Goal: Task Accomplishment & Management: Manage account settings

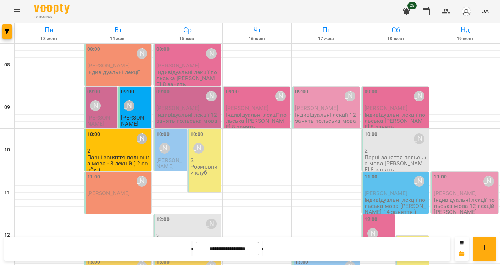
click at [112, 71] on p "Індивідуальні лекції" at bounding box center [113, 72] width 53 height 6
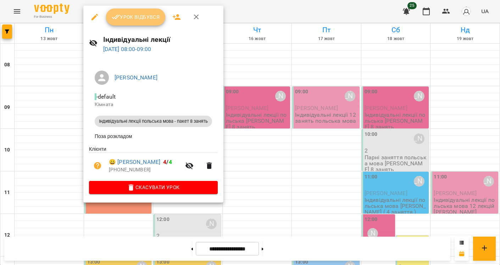
click at [140, 15] on span "Урок відбувся" at bounding box center [136, 17] width 48 height 9
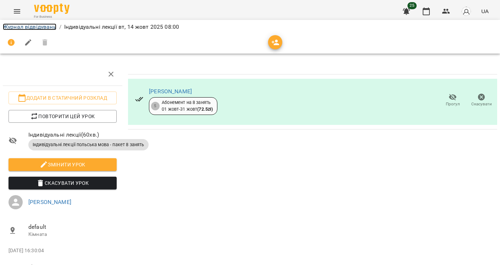
click at [46, 27] on link "Журнал відвідувань" at bounding box center [30, 26] width 54 height 7
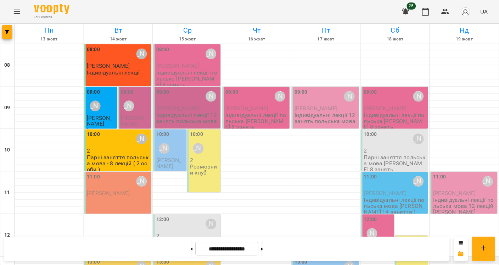
scroll to position [26, 0]
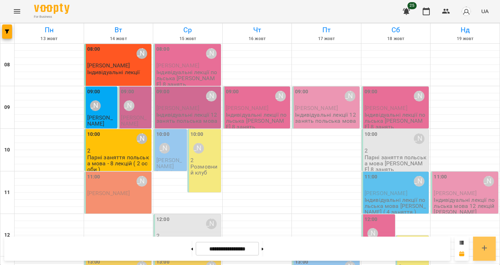
click at [489, 249] on button at bounding box center [484, 249] width 23 height 24
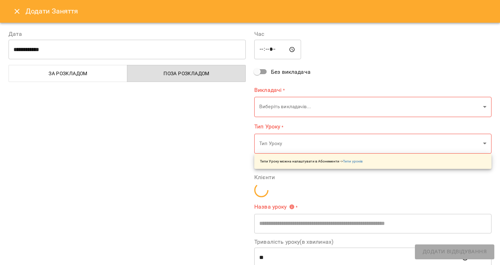
type input "*****"
type input "**********"
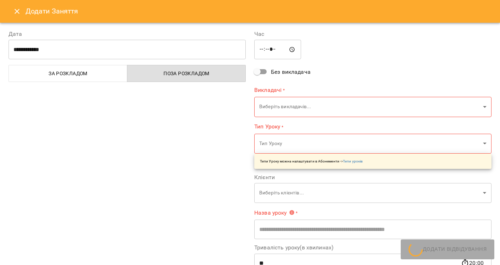
click at [119, 47] on input "**********" at bounding box center [127, 50] width 237 height 20
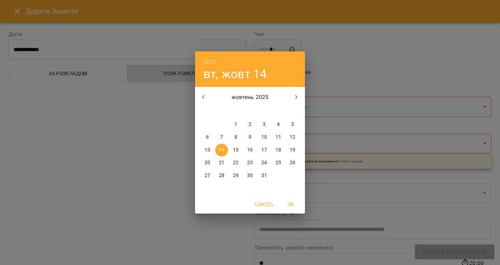
drag, startPoint x: 279, startPoint y: 149, endPoint x: 278, endPoint y: 143, distance: 6.0
click at [279, 149] on p "18" at bounding box center [279, 149] width 6 height 7
type input "**********"
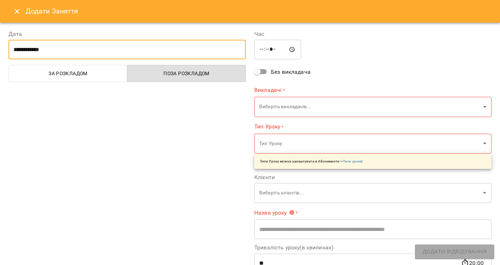
click at [263, 48] on input "*****" at bounding box center [277, 50] width 47 height 20
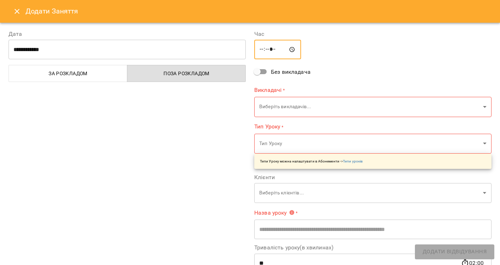
type input "*****"
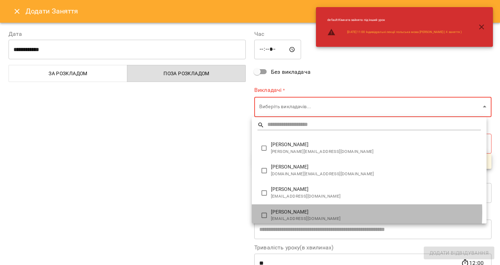
drag, startPoint x: 294, startPoint y: 213, endPoint x: 227, endPoint y: 205, distance: 67.5
click at [293, 213] on span "[PERSON_NAME]" at bounding box center [376, 212] width 210 height 7
type input "**********"
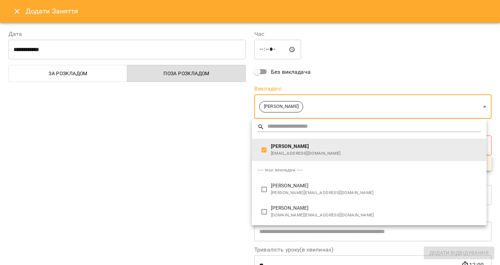
click at [205, 193] on div at bounding box center [250, 132] width 500 height 265
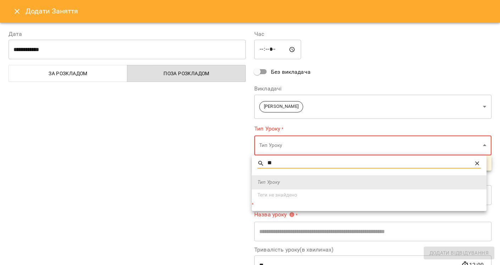
type input "*"
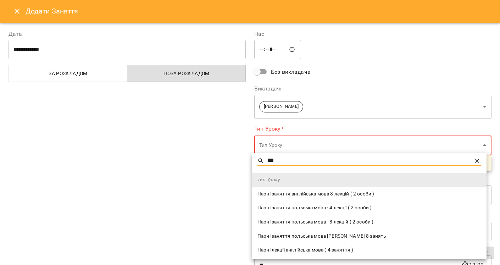
type input "***"
click at [343, 220] on span "Парні заняття польська мова - 8 лекцій ( 2 особи )" at bounding box center [368, 221] width 223 height 7
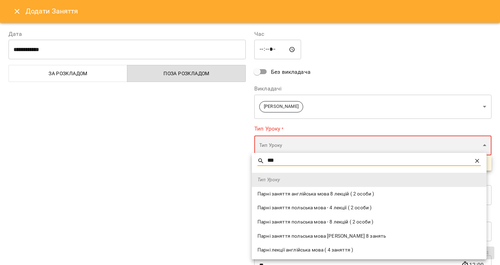
type input "**********"
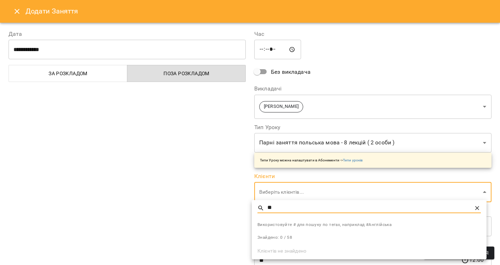
type input "*"
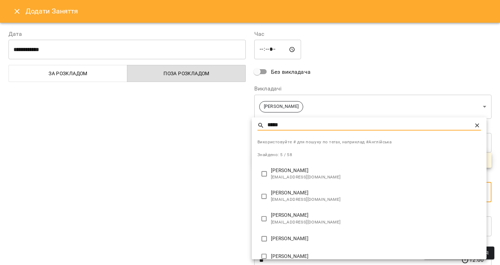
type input "*****"
click at [299, 238] on p "[PERSON_NAME]" at bounding box center [376, 238] width 210 height 7
type input "**********"
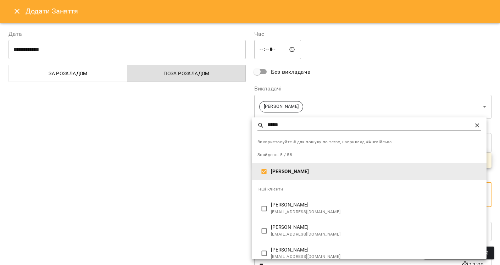
click at [194, 222] on div at bounding box center [250, 132] width 500 height 265
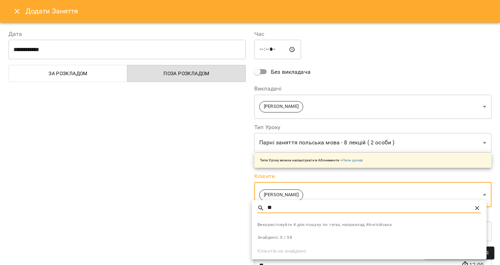
type input "*"
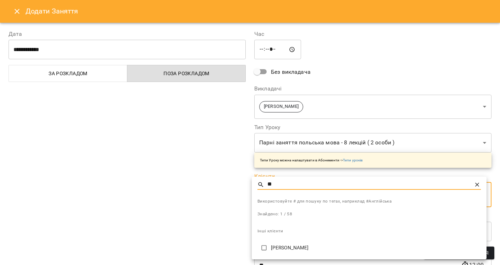
type input "**"
drag, startPoint x: 306, startPoint y: 248, endPoint x: 301, endPoint y: 248, distance: 4.6
click at [305, 248] on p "Дмитро Олійник" at bounding box center [376, 247] width 210 height 7
type input "**********"
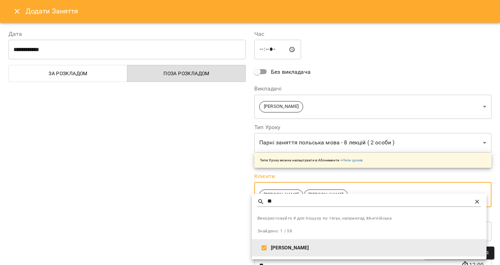
click at [186, 231] on div at bounding box center [250, 132] width 500 height 265
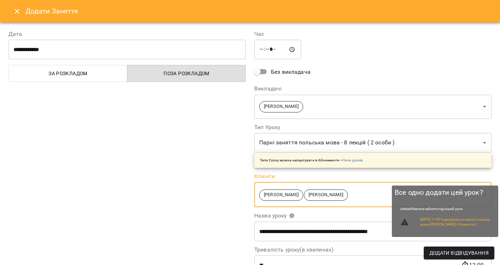
click at [470, 254] on span "Додати Відвідування" at bounding box center [458, 253] width 59 height 9
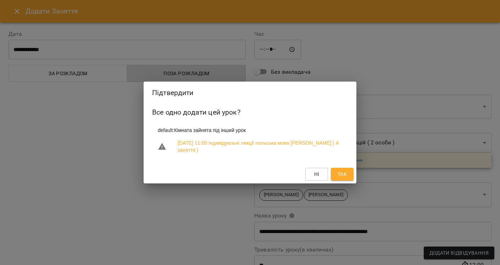
click at [344, 174] on span "Так" at bounding box center [342, 174] width 9 height 9
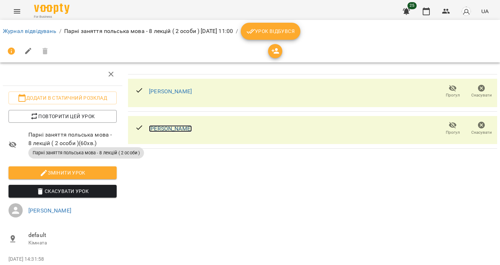
click at [161, 129] on link "[PERSON_NAME]" at bounding box center [170, 128] width 43 height 7
click at [173, 91] on link "[PERSON_NAME]" at bounding box center [170, 91] width 43 height 7
click at [30, 29] on link "Журнал відвідувань" at bounding box center [30, 31] width 54 height 7
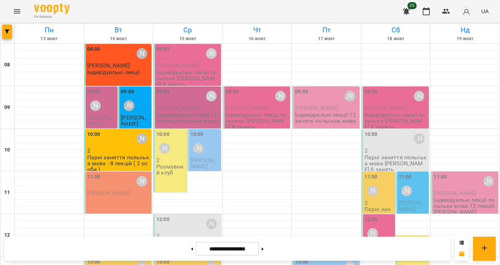
click at [105, 145] on div "10:00 Sofiia Aloshyna" at bounding box center [118, 139] width 63 height 16
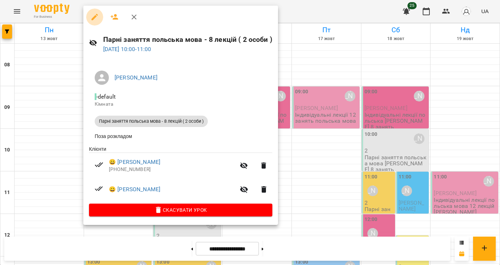
click at [95, 14] on icon "button" at bounding box center [94, 17] width 9 height 9
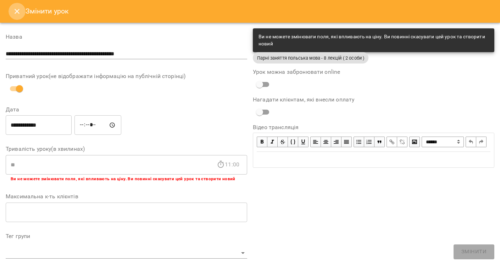
click at [13, 10] on icon "Close" at bounding box center [17, 11] width 9 height 9
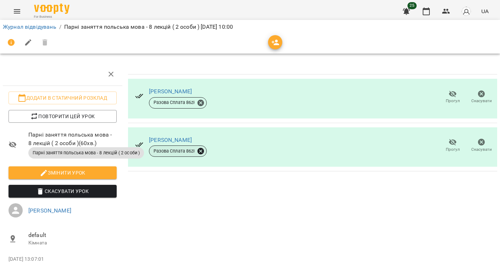
click at [198, 150] on icon at bounding box center [200, 151] width 6 height 6
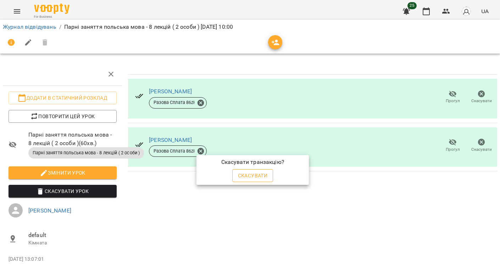
click at [246, 178] on span "Скасувати" at bounding box center [253, 175] width 30 height 9
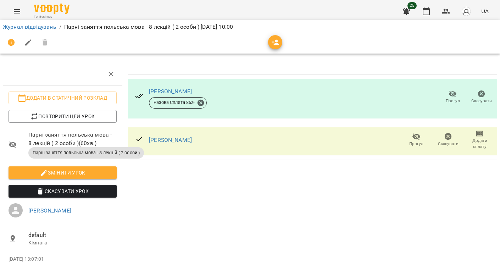
click at [476, 142] on span "Додати сплату" at bounding box center [479, 144] width 23 height 12
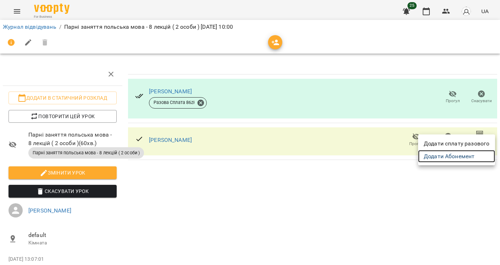
click at [456, 156] on link "Додати Абонемент" at bounding box center [456, 156] width 77 height 13
click at [16, 27] on div at bounding box center [249, 132] width 499 height 265
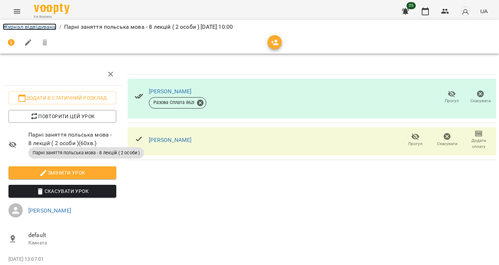
drag, startPoint x: 21, startPoint y: 26, endPoint x: 98, endPoint y: 60, distance: 83.9
click at [21, 26] on link "Журнал відвідувань" at bounding box center [30, 26] width 54 height 7
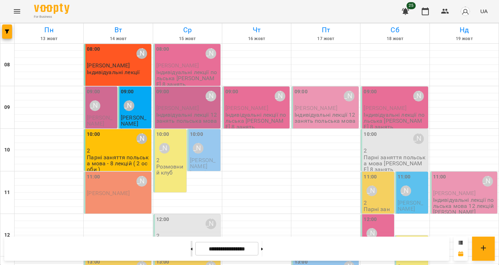
click at [191, 246] on button at bounding box center [192, 249] width 2 height 16
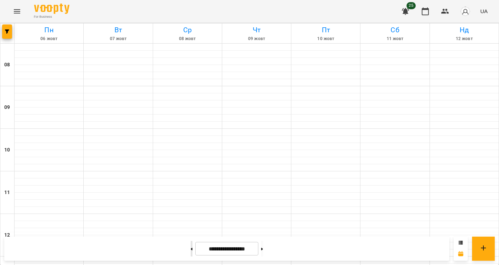
click at [191, 246] on button at bounding box center [192, 249] width 2 height 16
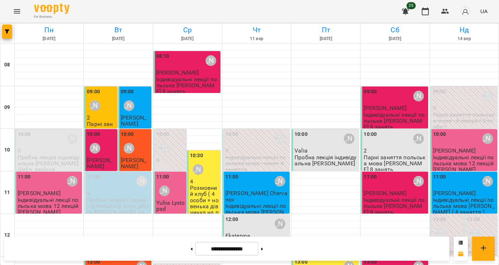
scroll to position [34, 0]
click at [464, 105] on p "0" at bounding box center [464, 108] width 63 height 6
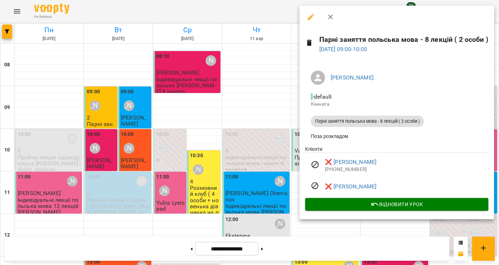
click at [334, 15] on icon "button" at bounding box center [331, 17] width 9 height 9
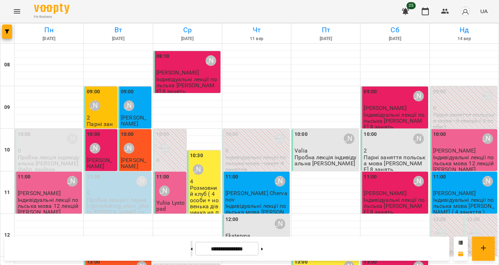
click at [191, 246] on button at bounding box center [192, 249] width 2 height 16
type input "**********"
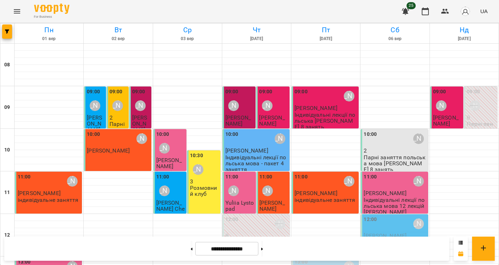
click at [473, 98] on div "[PERSON_NAME]" at bounding box center [475, 106] width 16 height 16
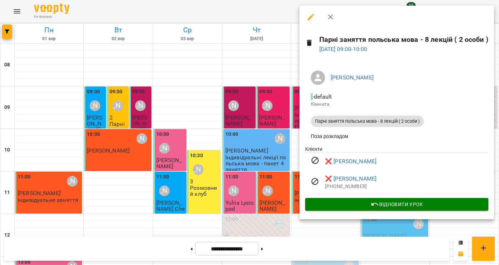
click at [170, 207] on div at bounding box center [249, 132] width 499 height 265
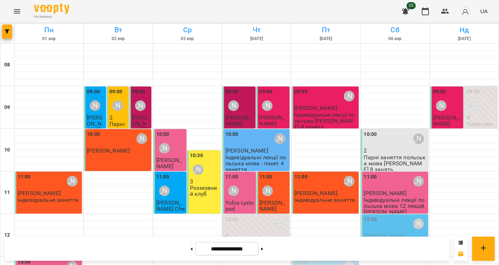
click at [20, 10] on icon "Menu" at bounding box center [17, 11] width 6 height 4
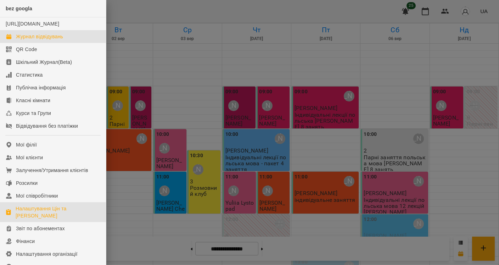
drag, startPoint x: 38, startPoint y: 223, endPoint x: 50, endPoint y: 219, distance: 12.8
click at [38, 219] on div "Налаштування Цін та Абонементів" at bounding box center [58, 212] width 85 height 14
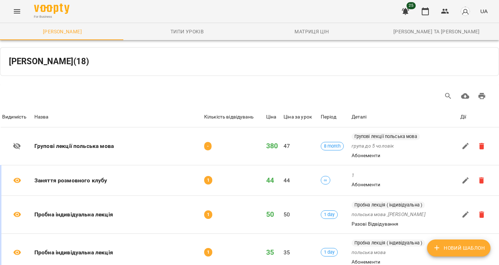
scroll to position [434, 0]
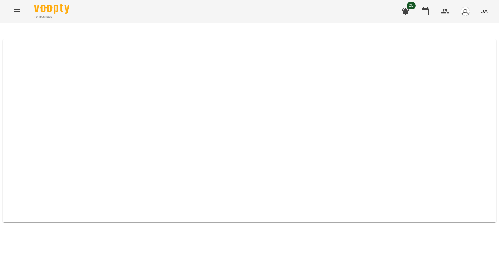
select select "*****"
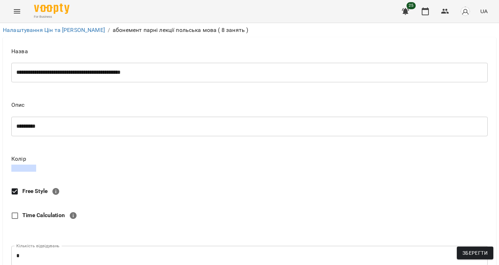
scroll to position [362, 0]
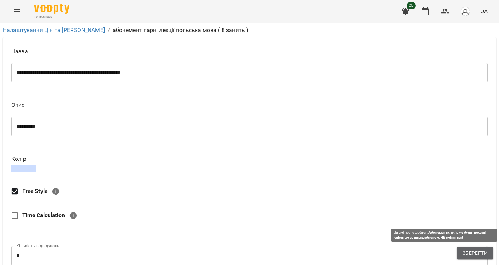
click at [468, 252] on span "Зберегти" at bounding box center [475, 253] width 25 height 9
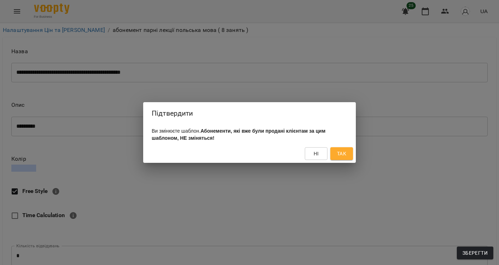
click at [338, 148] on div "Ні Так" at bounding box center [249, 153] width 213 height 18
click at [339, 155] on span "Так" at bounding box center [341, 153] width 9 height 9
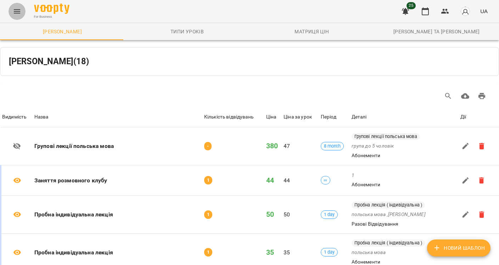
click at [17, 6] on button "Menu" at bounding box center [17, 11] width 17 height 17
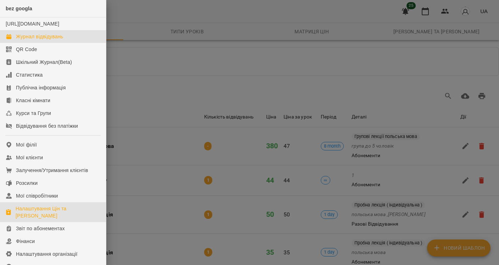
click at [43, 40] on div "Журнал відвідувань" at bounding box center [39, 36] width 47 height 7
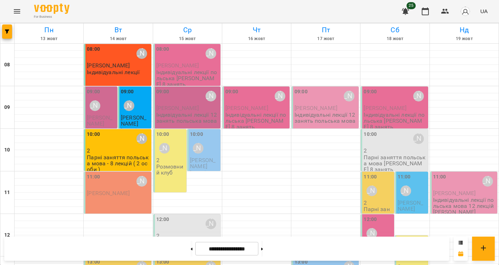
click at [109, 152] on p "2" at bounding box center [118, 151] width 63 height 6
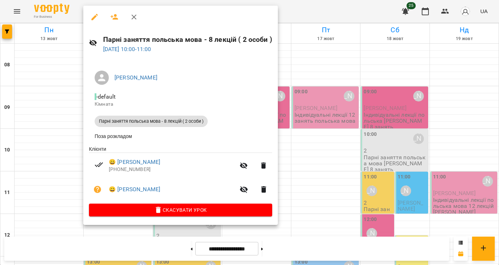
click at [96, 15] on icon "button" at bounding box center [94, 17] width 6 height 6
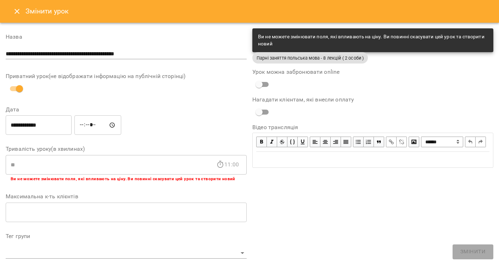
click at [17, 9] on icon "Close" at bounding box center [17, 11] width 9 height 9
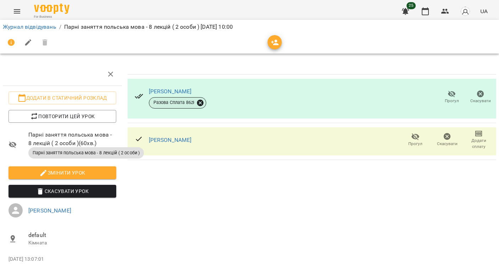
click at [201, 101] on icon at bounding box center [200, 102] width 6 height 6
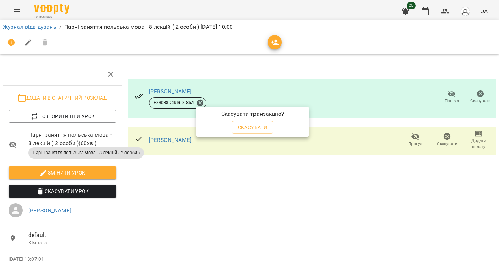
drag, startPoint x: 260, startPoint y: 124, endPoint x: 297, endPoint y: 116, distance: 38.1
click at [259, 124] on span "Скасувати" at bounding box center [253, 127] width 30 height 9
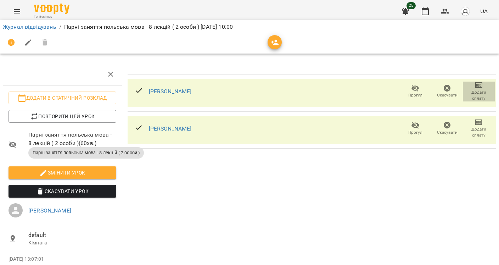
click at [475, 93] on span "Додати сплату" at bounding box center [478, 95] width 23 height 12
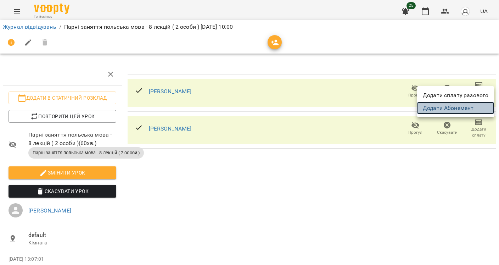
click at [466, 111] on link "Додати Абонемент" at bounding box center [455, 108] width 77 height 13
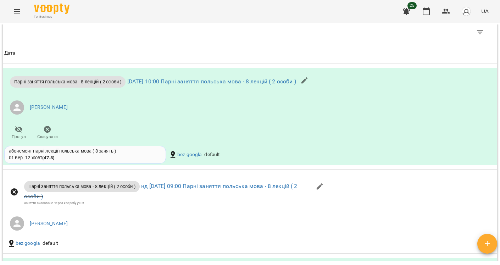
scroll to position [464, 0]
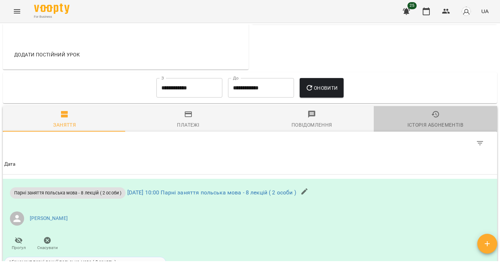
click at [439, 111] on span "Історія абонементів" at bounding box center [435, 119] width 115 height 19
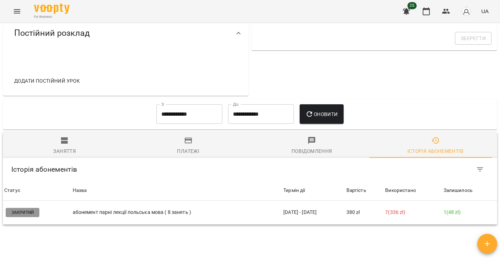
scroll to position [278, 0]
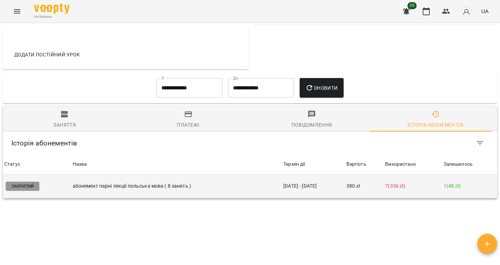
click at [331, 192] on td "01 вер - 12 жовт" at bounding box center [313, 186] width 63 height 24
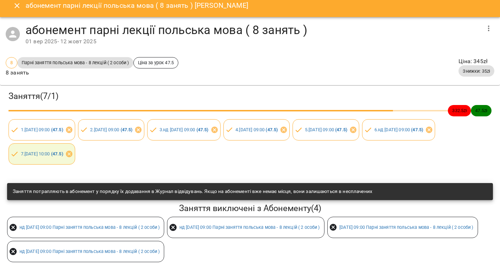
scroll to position [0, 0]
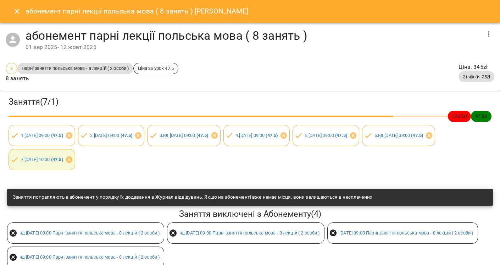
click at [484, 34] on icon "button" at bounding box center [488, 34] width 9 height 9
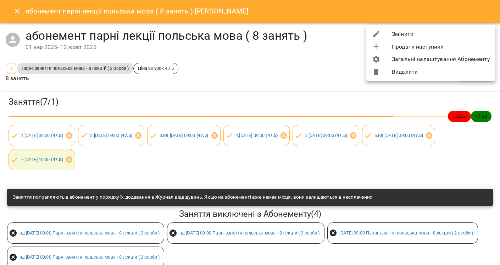
click at [406, 33] on li "Змінити" at bounding box center [430, 34] width 129 height 13
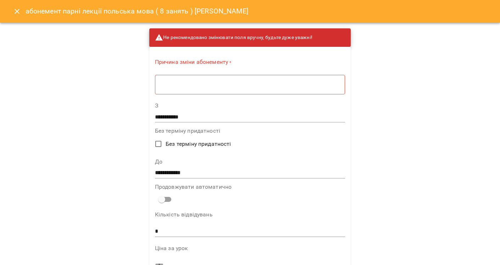
click at [178, 88] on textarea at bounding box center [250, 84] width 181 height 7
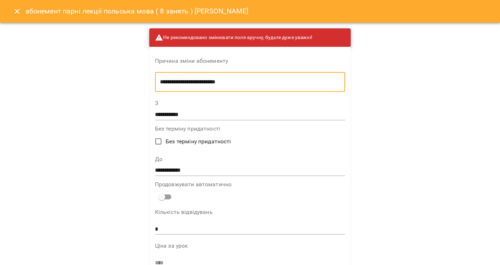
type textarea "**********"
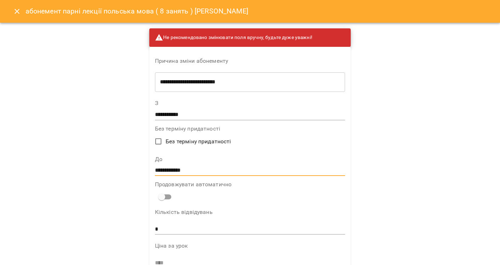
click at [170, 170] on input "**********" at bounding box center [250, 170] width 190 height 11
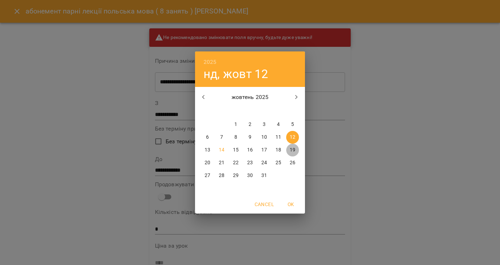
click at [294, 150] on p "19" at bounding box center [293, 149] width 6 height 7
type input "**********"
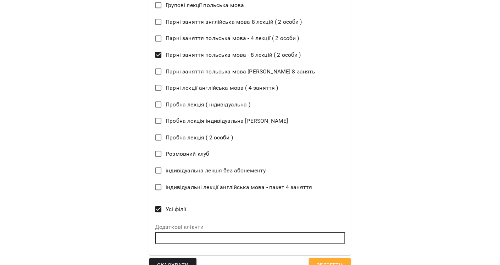
scroll to position [467, 0]
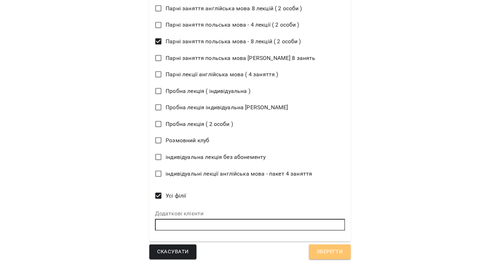
click at [314, 247] on button "Зберегти" at bounding box center [330, 251] width 42 height 15
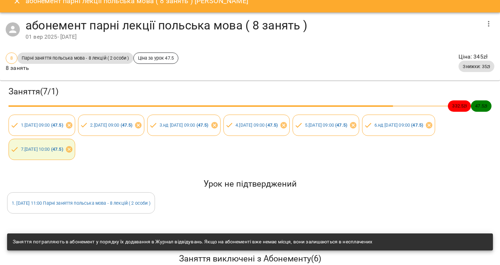
scroll to position [0, 0]
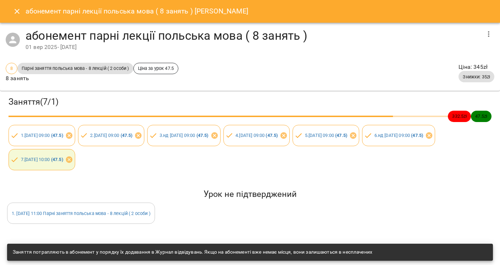
click at [21, 13] on icon "Close" at bounding box center [17, 11] width 9 height 9
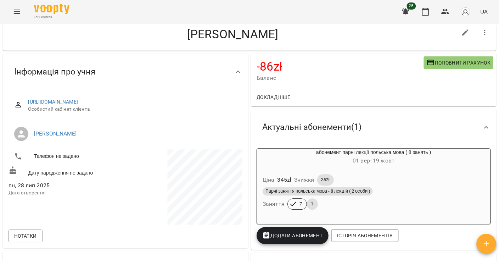
scroll to position [9, 0]
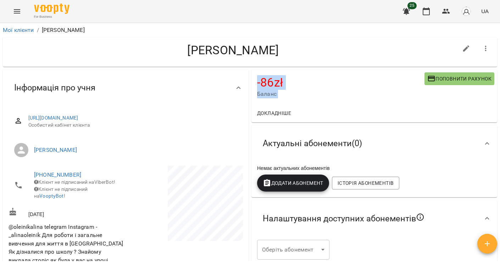
drag, startPoint x: 499, startPoint y: 49, endPoint x: 499, endPoint y: 162, distance: 113.1
click at [499, 162] on div "**********" at bounding box center [250, 155] width 500 height 265
drag, startPoint x: 499, startPoint y: 162, endPoint x: 404, endPoint y: 133, distance: 99.2
click at [404, 133] on div "Актуальні абонементи ( 0 )" at bounding box center [368, 143] width 222 height 22
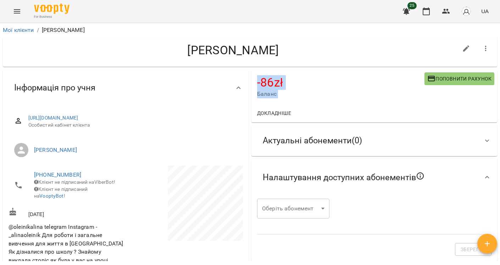
click at [404, 133] on div "Актуальні абонементи ( 0 )" at bounding box center [368, 140] width 222 height 22
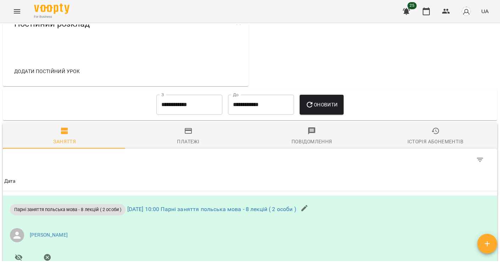
click at [432, 142] on span "Історія абонементів" at bounding box center [435, 136] width 115 height 19
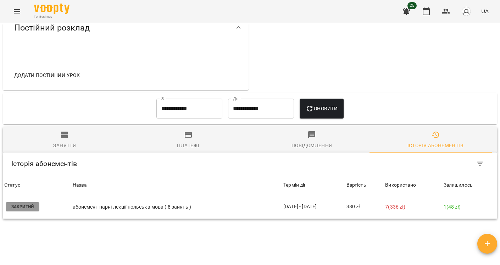
scroll to position [315, 0]
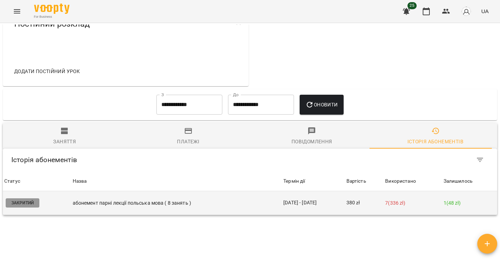
click at [251, 205] on p "абонемент парні лекції польська мова ( 8 занять )" at bounding box center [177, 202] width 208 height 7
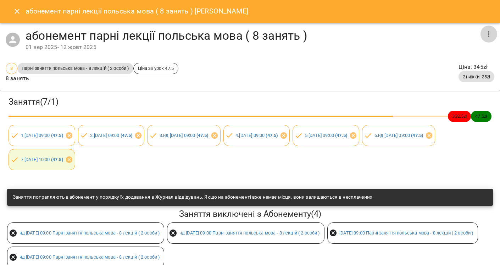
click at [484, 33] on icon "button" at bounding box center [488, 34] width 9 height 9
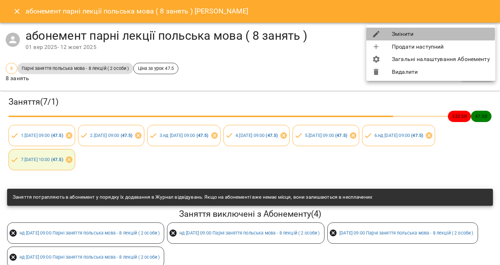
click at [409, 33] on li "Змінити" at bounding box center [430, 34] width 129 height 13
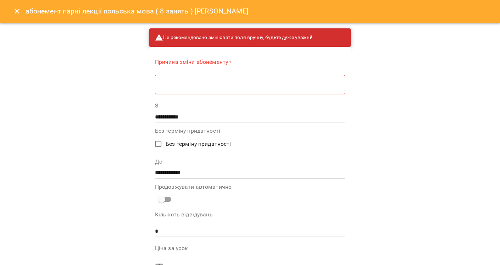
click at [228, 83] on textarea at bounding box center [250, 84] width 181 height 7
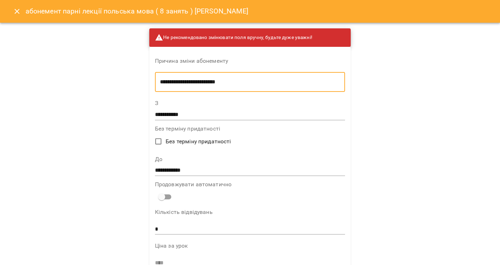
type textarea "**********"
click at [195, 173] on input "**********" at bounding box center [250, 170] width 190 height 11
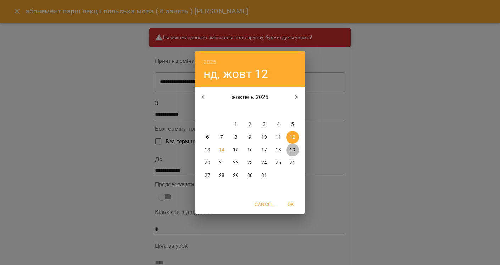
click at [292, 148] on p "19" at bounding box center [293, 149] width 6 height 7
type input "**********"
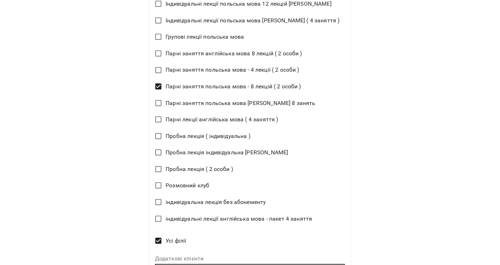
scroll to position [467, 0]
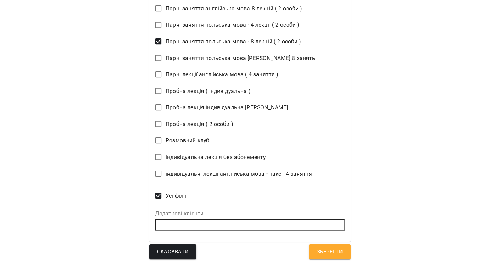
drag, startPoint x: 330, startPoint y: 253, endPoint x: 371, endPoint y: 218, distance: 53.6
click at [329, 253] on span "Зберегти" at bounding box center [330, 251] width 26 height 9
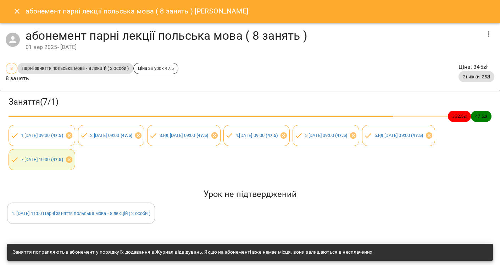
click at [16, 10] on icon "Close" at bounding box center [17, 11] width 9 height 9
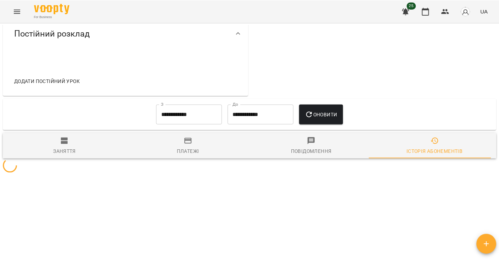
scroll to position [311, 0]
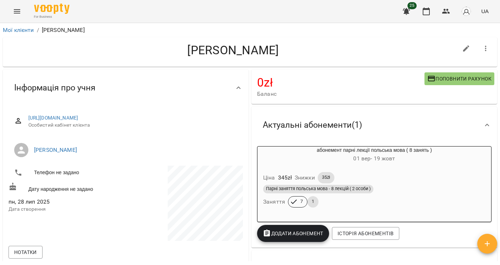
click at [392, 209] on div "Парні заняття польська мова - 8 лекцій ( 2 особи ) Заняття 7 1" at bounding box center [374, 196] width 225 height 26
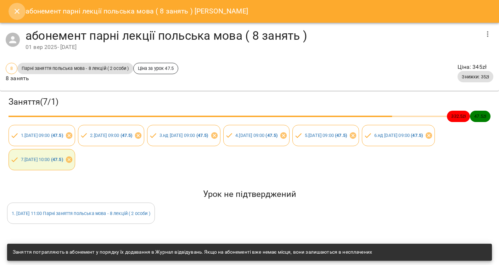
click at [13, 10] on icon "Close" at bounding box center [17, 11] width 9 height 9
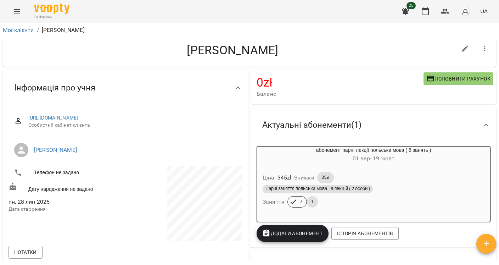
click at [16, 12] on icon "Menu" at bounding box center [17, 11] width 9 height 9
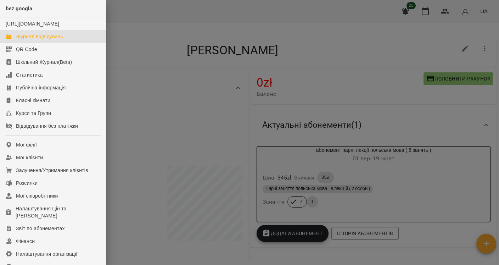
click at [50, 40] on div "Журнал відвідувань" at bounding box center [39, 36] width 47 height 7
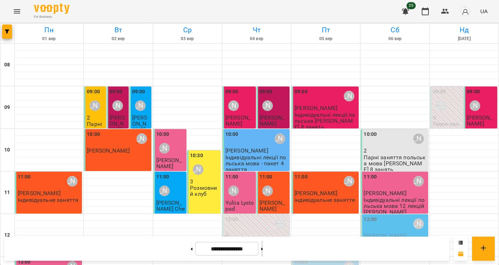
click at [263, 246] on button at bounding box center [262, 249] width 2 height 16
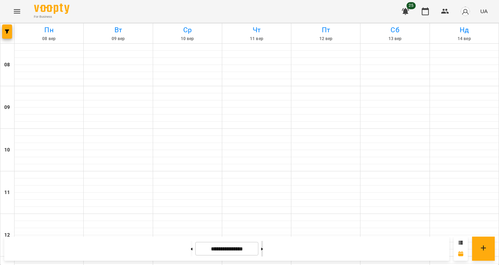
click at [263, 246] on button at bounding box center [262, 249] width 2 height 16
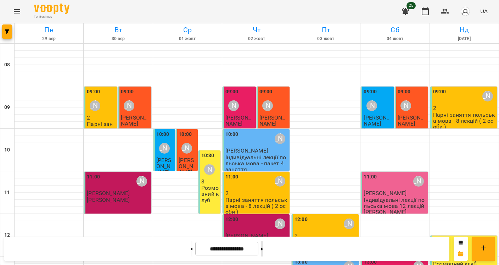
click at [263, 246] on button at bounding box center [262, 249] width 2 height 16
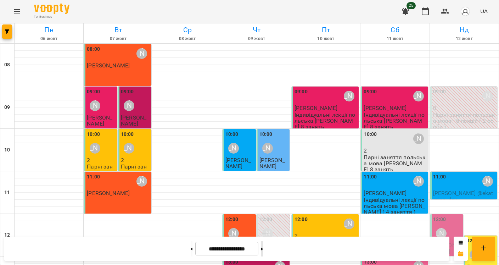
click at [263, 246] on button at bounding box center [262, 249] width 2 height 16
type input "**********"
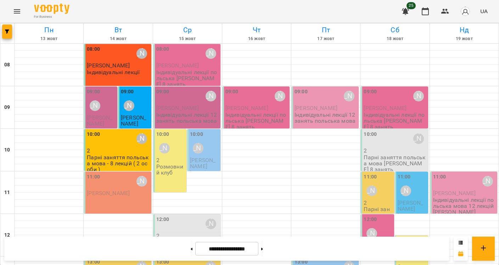
click at [114, 154] on p "Парні заняття польська мова - 8 лекцій ( 2 особи )" at bounding box center [118, 163] width 63 height 18
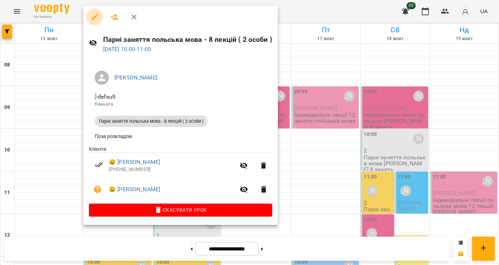
click at [95, 13] on icon "button" at bounding box center [94, 17] width 9 height 9
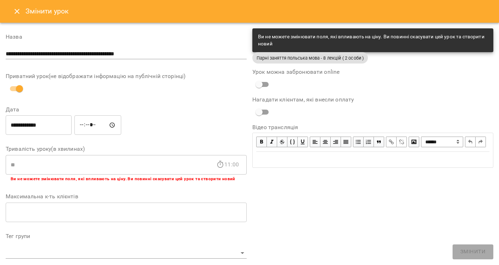
click at [16, 11] on icon "Close" at bounding box center [17, 11] width 9 height 9
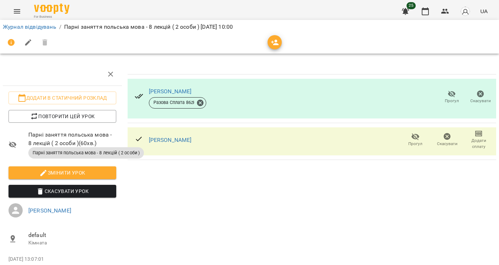
click at [474, 141] on span "Додати сплату" at bounding box center [478, 144] width 23 height 12
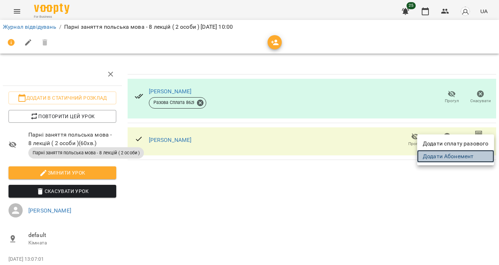
click at [461, 154] on link "Додати Абонемент" at bounding box center [455, 156] width 77 height 13
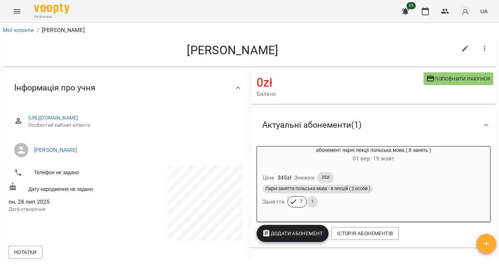
click at [422, 179] on div "Ціна 345 zł Знижки 35zł" at bounding box center [373, 178] width 225 height 14
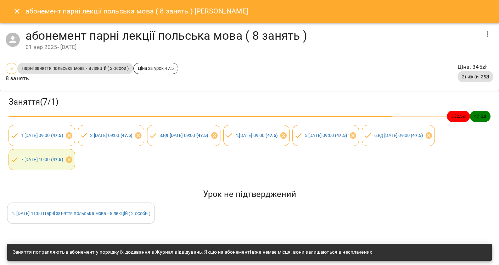
click at [16, 13] on icon "Close" at bounding box center [17, 11] width 5 height 5
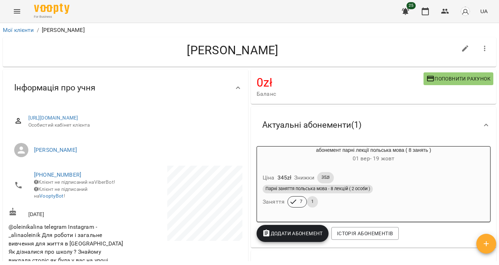
click at [431, 204] on div "Парні заняття польська мова - 8 лекцій ( 2 особи ) Заняття 7 1" at bounding box center [373, 196] width 225 height 26
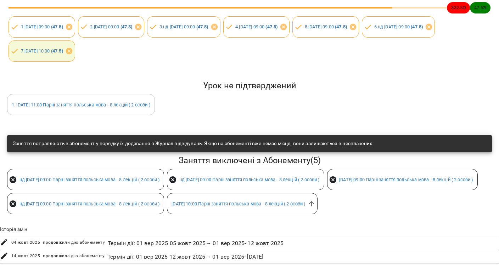
scroll to position [131, 0]
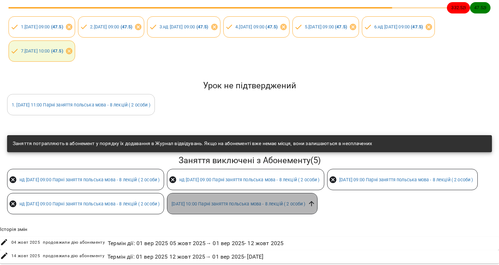
click at [309, 205] on icon at bounding box center [311, 203] width 5 height 5
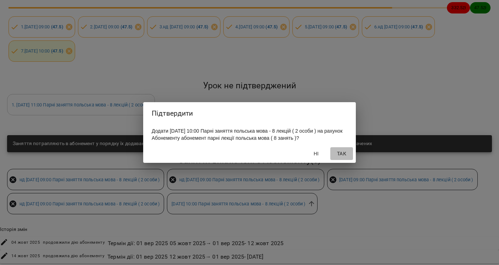
click at [340, 158] on span "Так" at bounding box center [341, 153] width 17 height 9
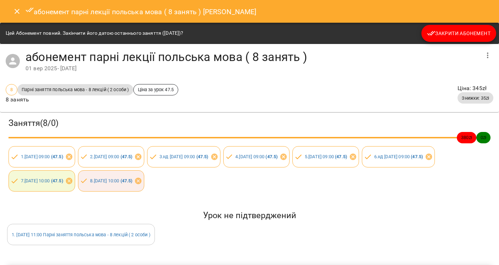
click at [18, 9] on icon "Close" at bounding box center [17, 11] width 9 height 9
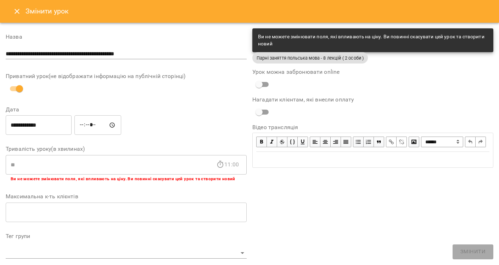
click at [16, 10] on icon "Close" at bounding box center [17, 11] width 5 height 5
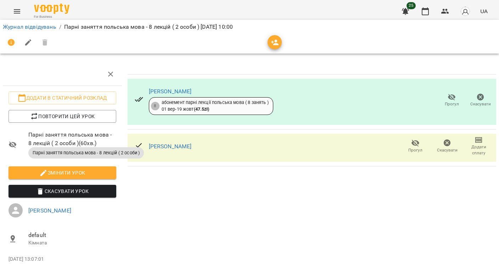
click at [476, 150] on span "Додати сплату" at bounding box center [478, 150] width 23 height 12
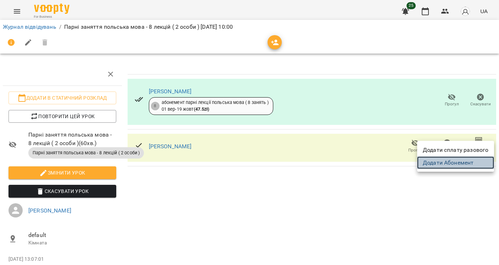
click at [465, 162] on link "Додати Абонемент" at bounding box center [455, 162] width 77 height 13
click at [27, 27] on div at bounding box center [249, 132] width 499 height 265
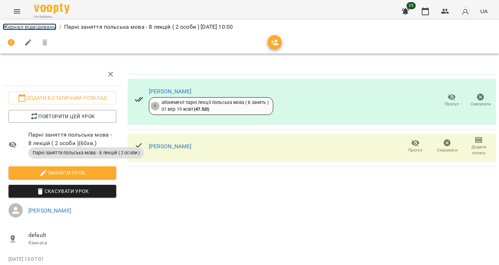
click at [27, 26] on link "Журнал відвідувань" at bounding box center [30, 26] width 54 height 7
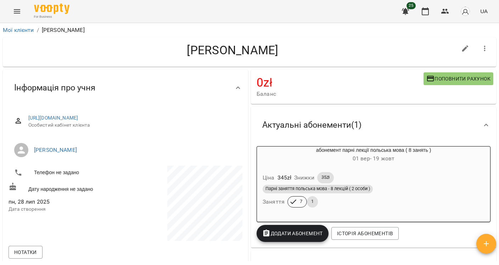
click at [384, 208] on div "Парні заняття польська мова - 8 лекцій ( 2 особи ) Заняття 7 1" at bounding box center [373, 196] width 225 height 26
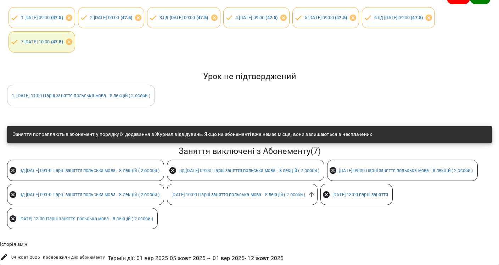
scroll to position [138, 0]
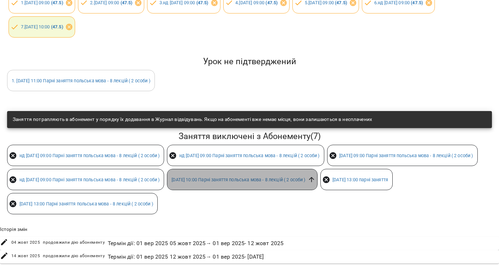
click at [308, 183] on icon at bounding box center [312, 180] width 8 height 8
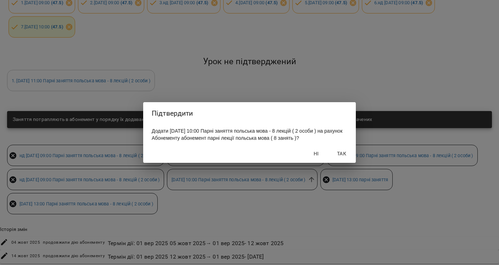
click at [346, 158] on span "Так" at bounding box center [341, 153] width 17 height 9
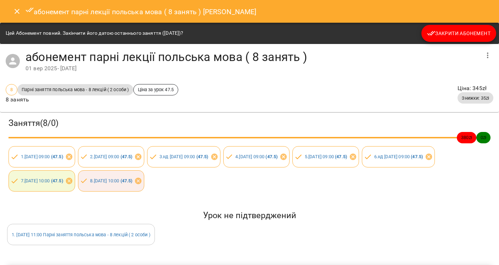
click at [19, 10] on icon "Close" at bounding box center [17, 11] width 9 height 9
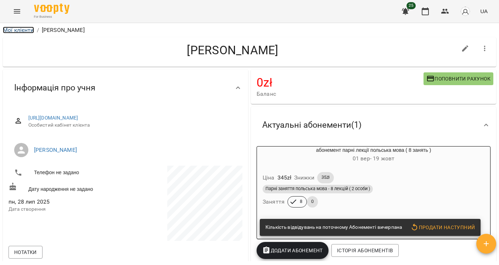
click at [13, 30] on link "Мої клієнти" at bounding box center [18, 30] width 31 height 7
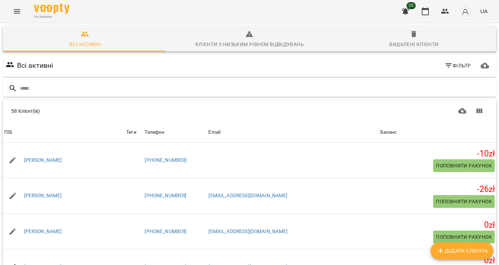
click at [16, 14] on icon "Menu" at bounding box center [17, 11] width 9 height 9
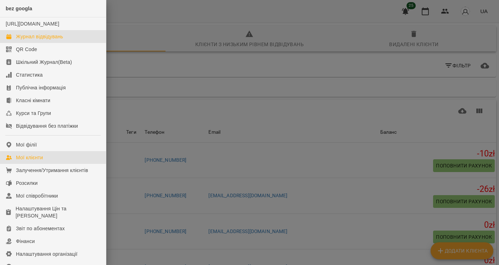
click at [29, 40] on div "Журнал відвідувань" at bounding box center [39, 36] width 47 height 7
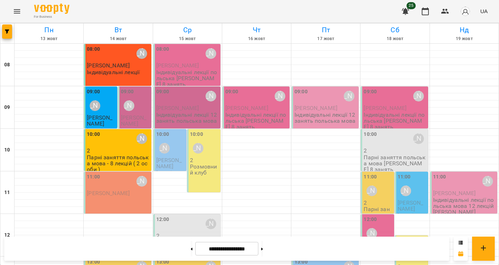
click at [116, 204] on div "11:00 Valentyna Krytskaliuk Yelyzaveta Dodatko" at bounding box center [117, 193] width 67 height 42
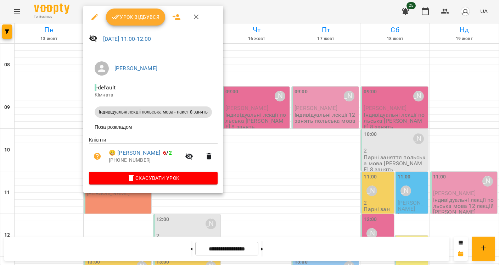
click at [136, 18] on span "Урок відбувся" at bounding box center [136, 17] width 48 height 9
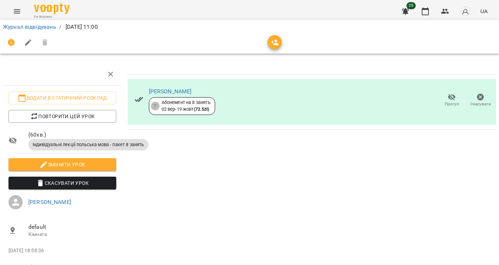
click at [26, 23] on li "Журнал відвідувань" at bounding box center [30, 27] width 54 height 9
drag, startPoint x: 25, startPoint y: 26, endPoint x: 53, endPoint y: 44, distance: 33.5
click at [24, 26] on link "Журнал відвідувань" at bounding box center [30, 26] width 54 height 7
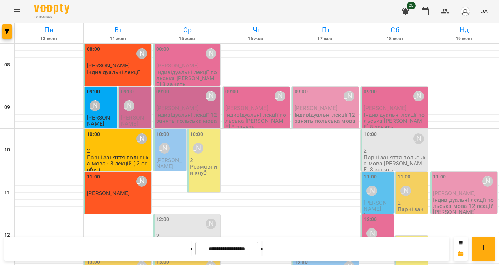
click at [372, 205] on span "[PERSON_NAME]" at bounding box center [377, 205] width 26 height 13
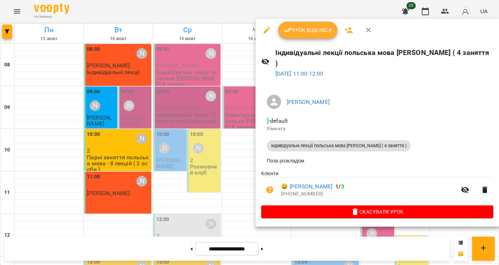
click at [287, 225] on div at bounding box center [249, 132] width 499 height 265
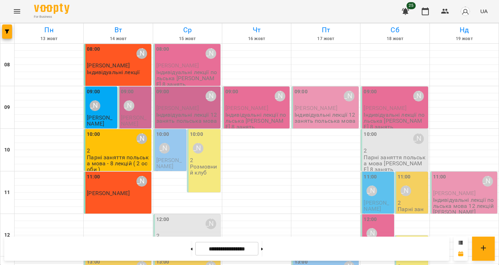
scroll to position [110, 0]
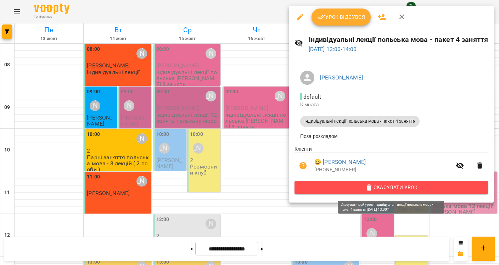
click at [393, 184] on button "Скасувати Урок" at bounding box center [392, 187] width 194 height 13
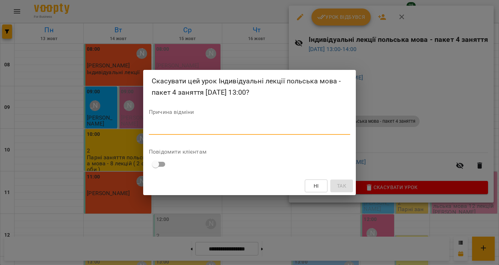
drag, startPoint x: 193, startPoint y: 128, endPoint x: 189, endPoint y: 128, distance: 4.3
click at [193, 127] on textarea at bounding box center [249, 129] width 201 height 7
type textarea "**********"
click at [339, 185] on span "Так" at bounding box center [341, 186] width 9 height 9
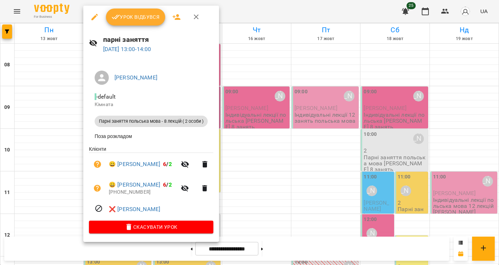
click at [131, 17] on span "Урок відбувся" at bounding box center [136, 17] width 48 height 9
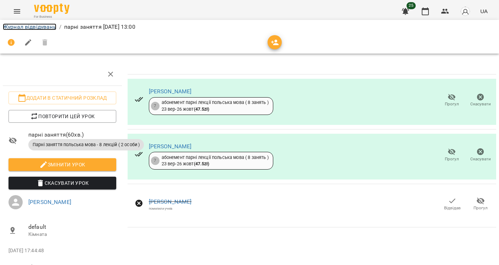
click at [31, 26] on link "Журнал відвідувань" at bounding box center [30, 26] width 54 height 7
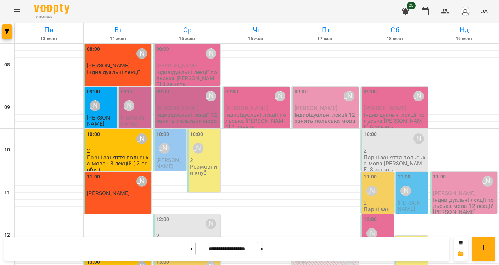
click at [138, 116] on span "[PERSON_NAME]" at bounding box center [134, 120] width 26 height 13
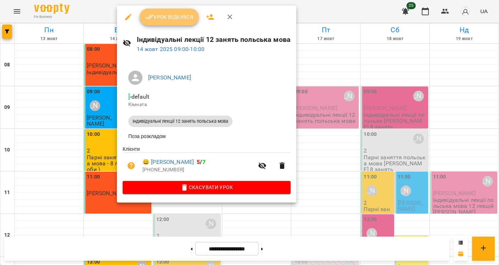
click at [163, 15] on span "Урок відбувся" at bounding box center [169, 17] width 48 height 9
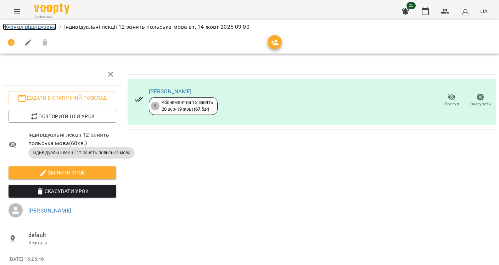
drag, startPoint x: 40, startPoint y: 25, endPoint x: 88, endPoint y: 42, distance: 51.3
click at [39, 25] on link "Журнал відвідувань" at bounding box center [30, 26] width 54 height 7
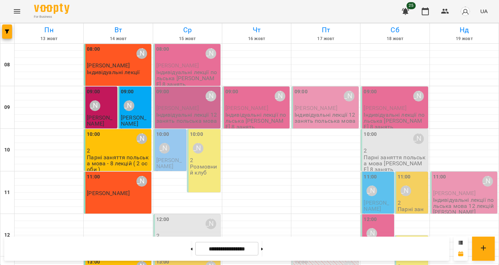
scroll to position [9, 0]
